Goal: Information Seeking & Learning: Learn about a topic

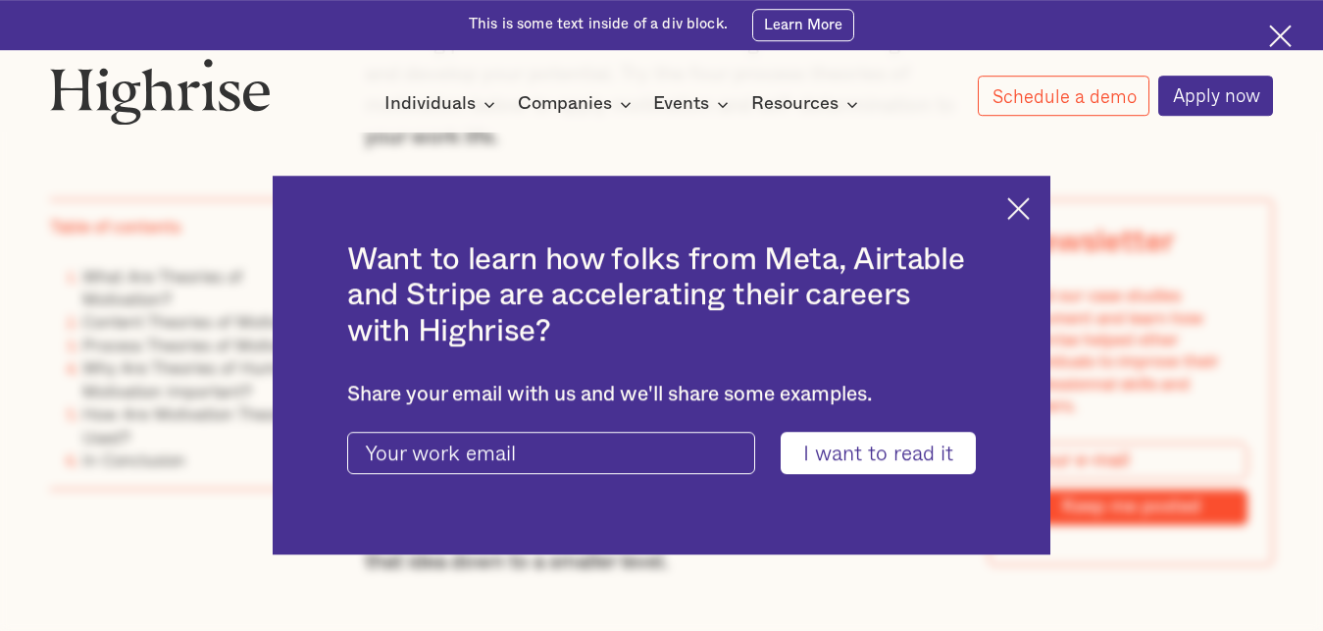
scroll to position [8364, 0]
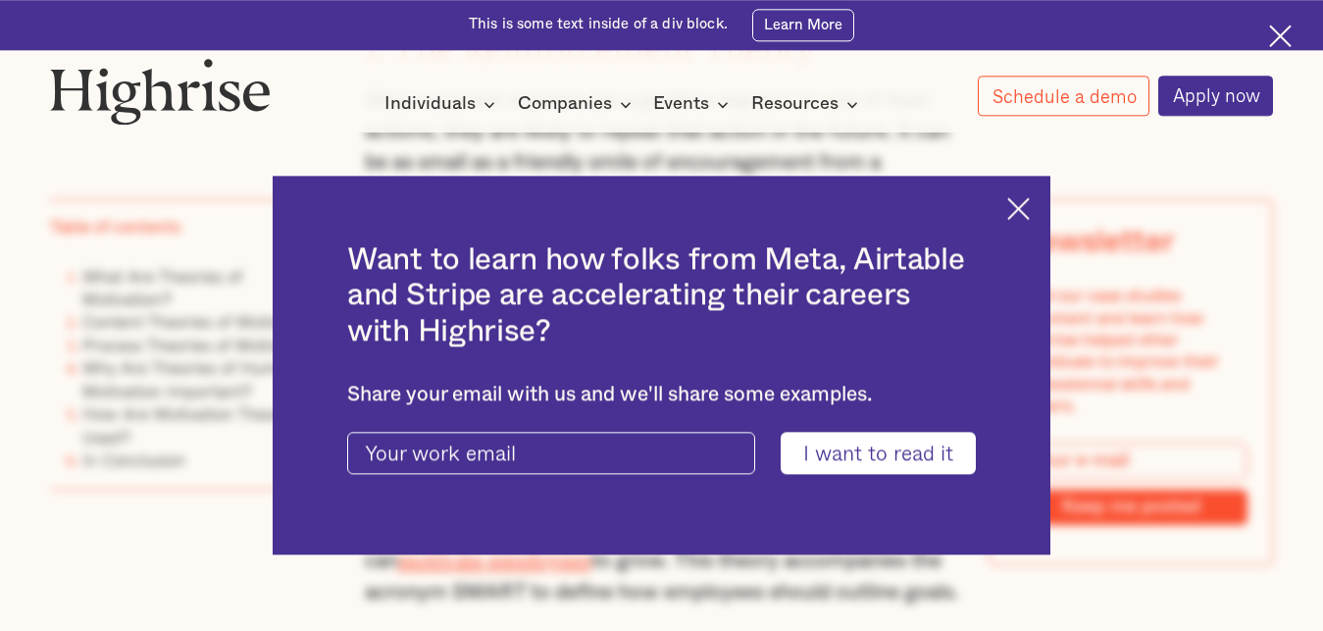
click at [1026, 193] on div "Want to learn how folks from Meta, Airtable and Stripe are accelerating their c…" at bounding box center [662, 365] width 778 height 379
click at [1028, 210] on img at bounding box center [1018, 208] width 23 height 23
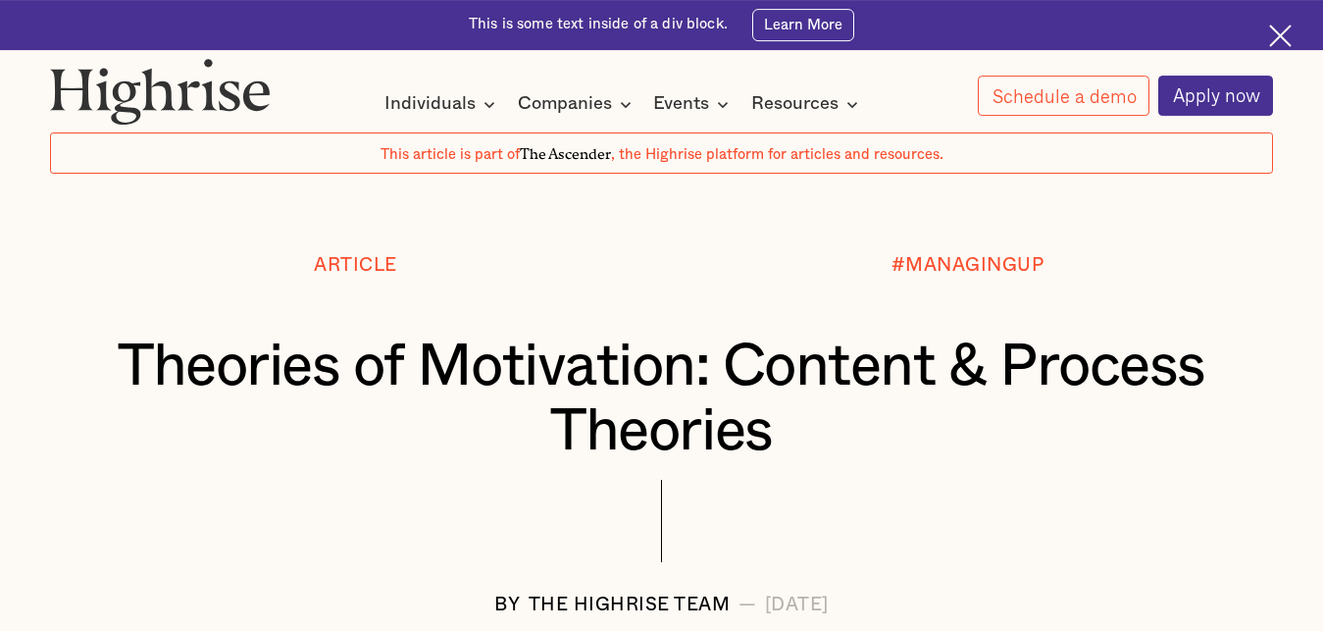
scroll to position [0, 0]
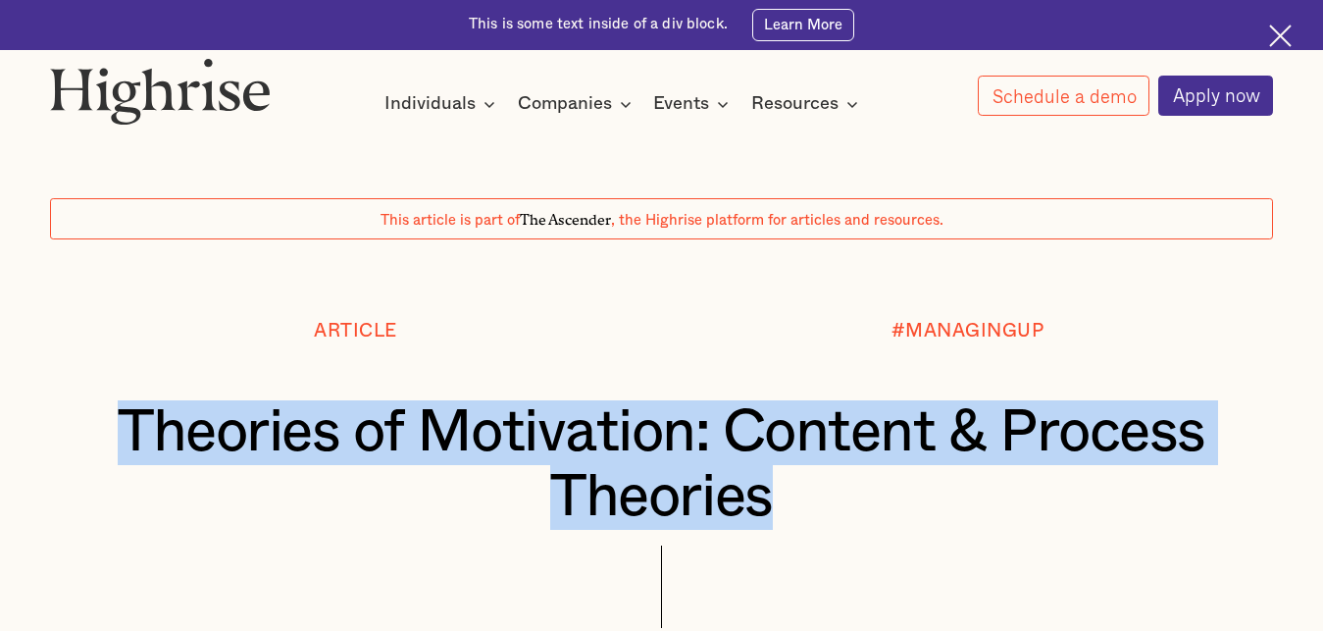
drag, startPoint x: 127, startPoint y: 427, endPoint x: 738, endPoint y: 579, distance: 630.6
click at [738, 579] on div "Article #MANAGINGUP Theories of Motivation: Content & Process Theories BY The H…" at bounding box center [661, 502] width 1323 height 360
copy h1 "Theories of Motivation: Content & Process Theories"
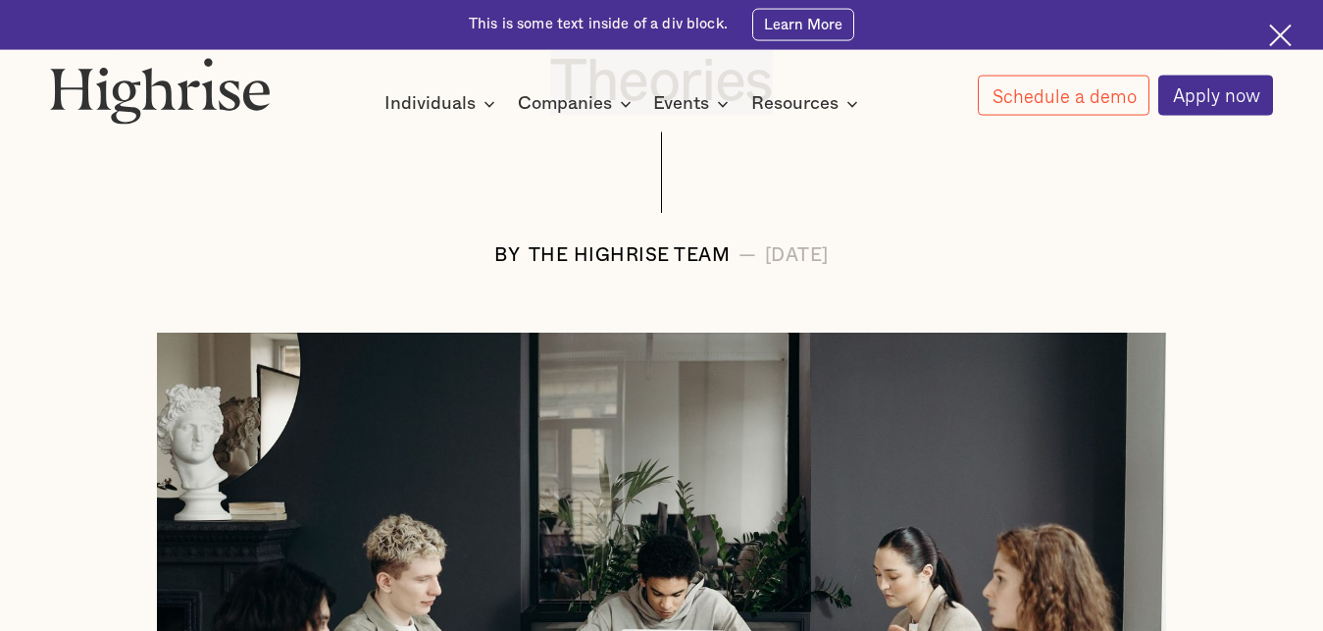
scroll to position [417, 0]
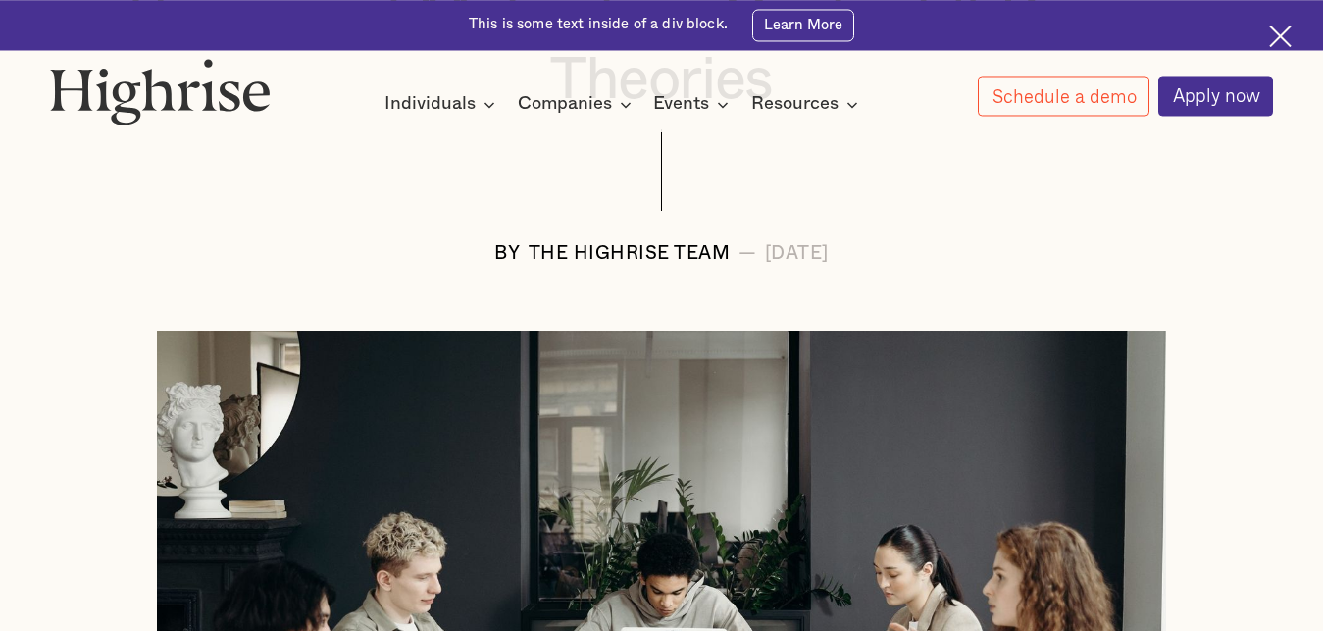
drag, startPoint x: 459, startPoint y: 255, endPoint x: 668, endPoint y: 258, distance: 208.9
click at [668, 258] on div "BY The Highrise Team — [DATE]" at bounding box center [662, 254] width 1224 height 21
copy div "The Highrise Team"
